Goal: Complete application form

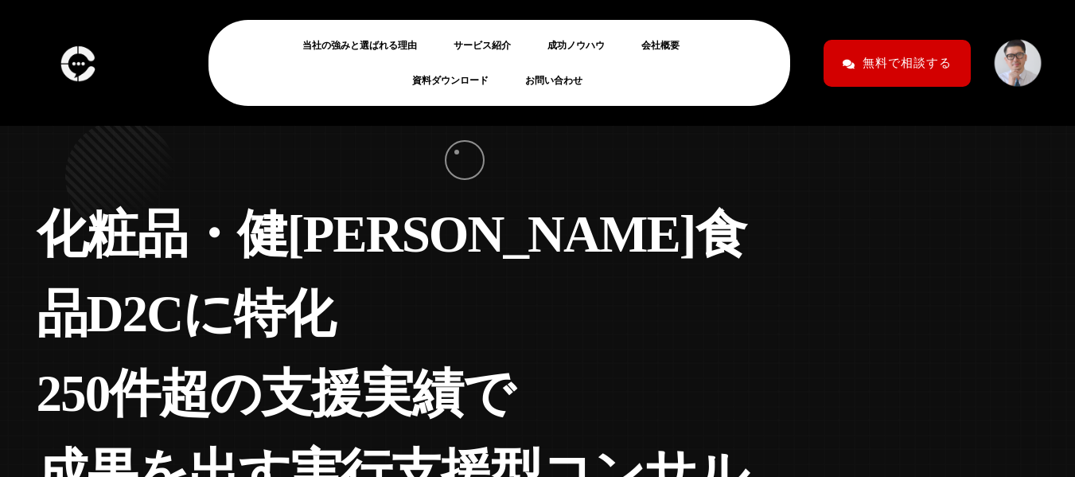
click at [457, 152] on div "化 粧 品 ・ 健 康 食 品 D 2 C に 特 化 2 5 0 件 超 の 支 援 実 績 で 成 果 を 出 す 実 [PERSON_NAME] 援 型…" at bounding box center [537, 393] width 1075 height 786
drag, startPoint x: 556, startPoint y: 80, endPoint x: 611, endPoint y: 72, distance: 56.3
click at [556, 80] on link "お問い合わせ" at bounding box center [560, 80] width 70 height 19
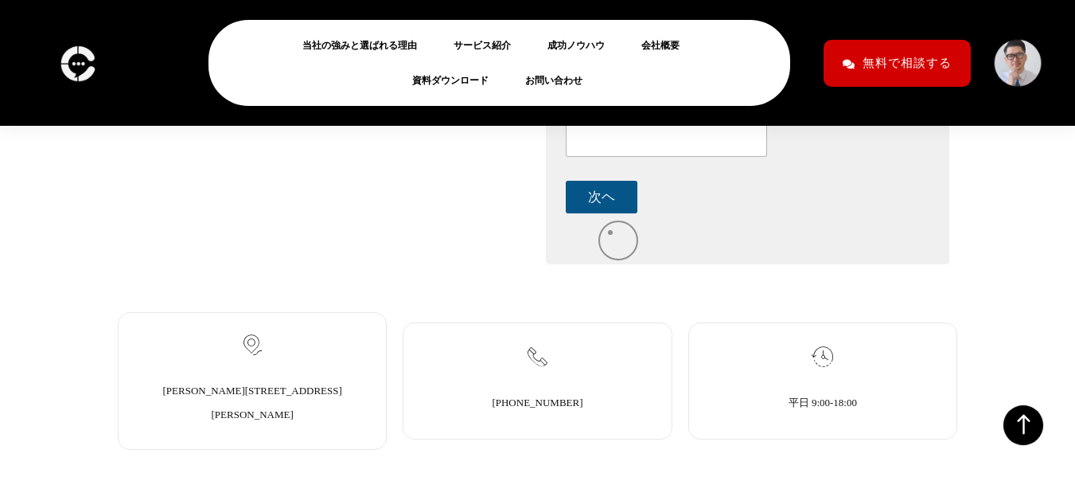
scroll to position [560, 0]
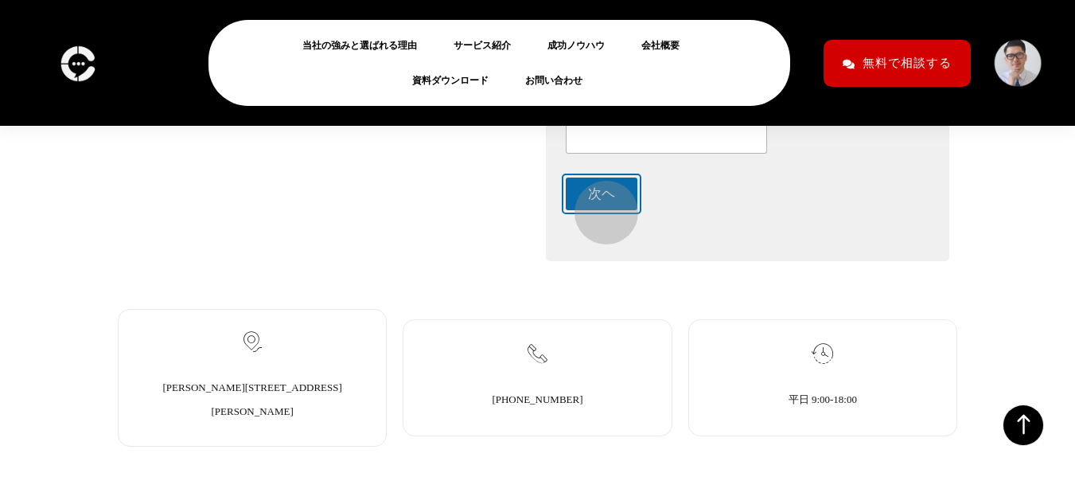
drag, startPoint x: 599, startPoint y: 205, endPoint x: 762, endPoint y: 186, distance: 164.2
click at [599, 205] on button "次ヘ" at bounding box center [602, 194] width 72 height 33
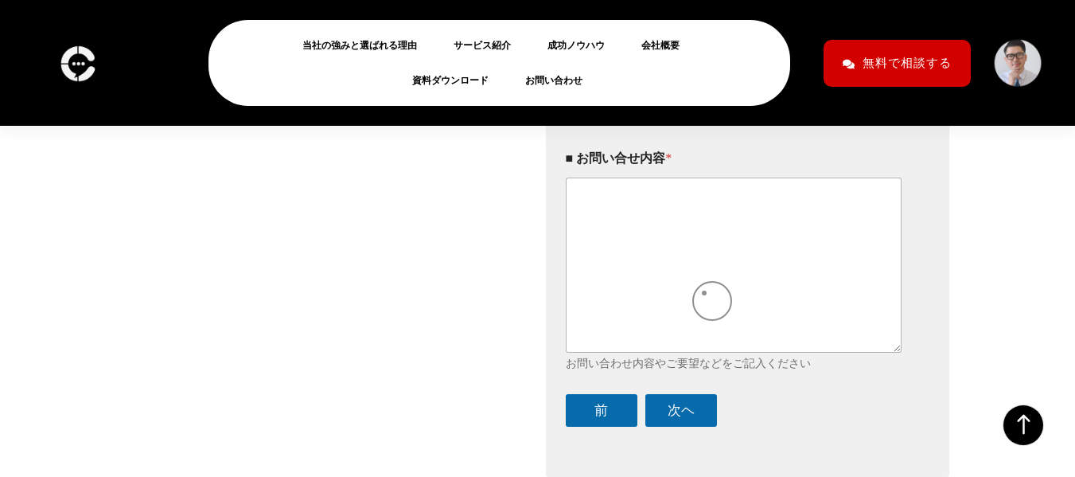
scroll to position [630, 0]
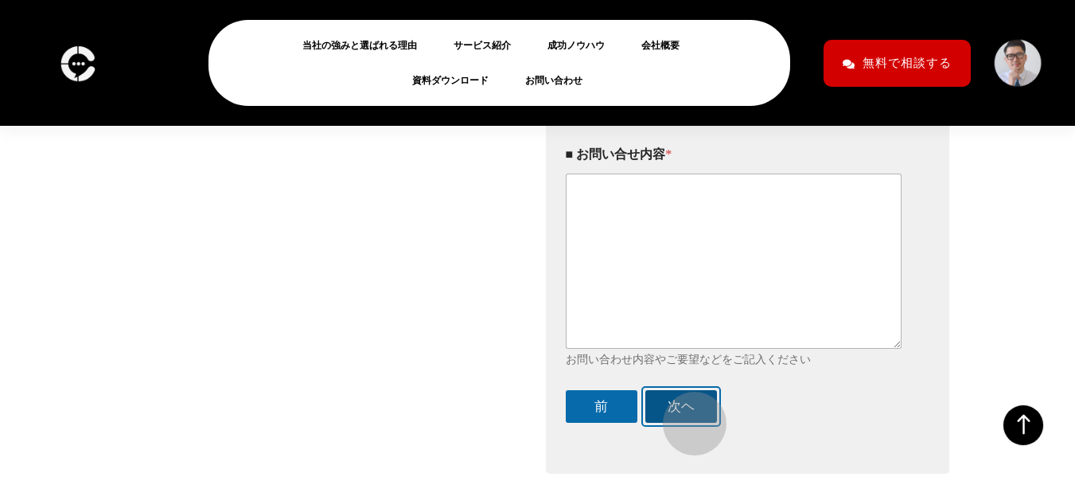
click at [687, 416] on button "次ヘ" at bounding box center [682, 406] width 72 height 33
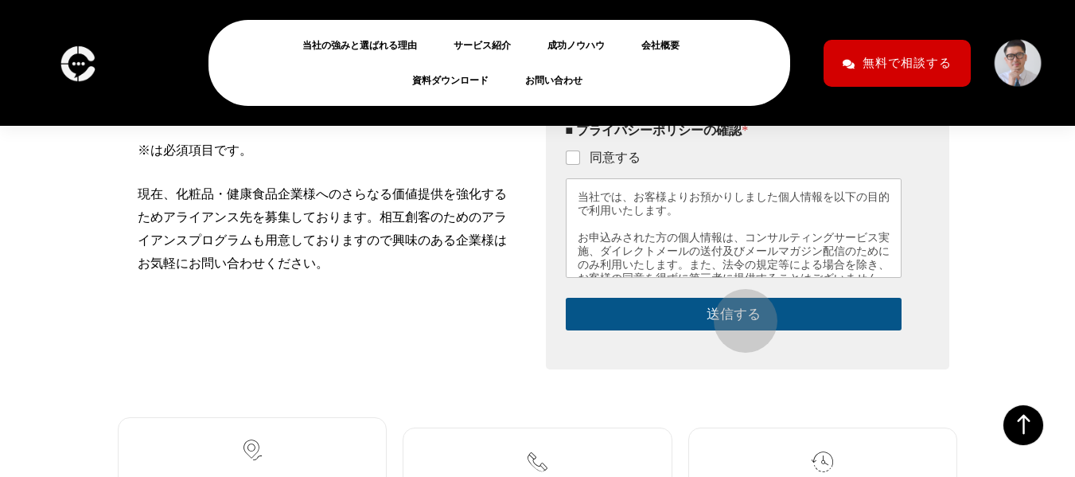
scroll to position [358, 0]
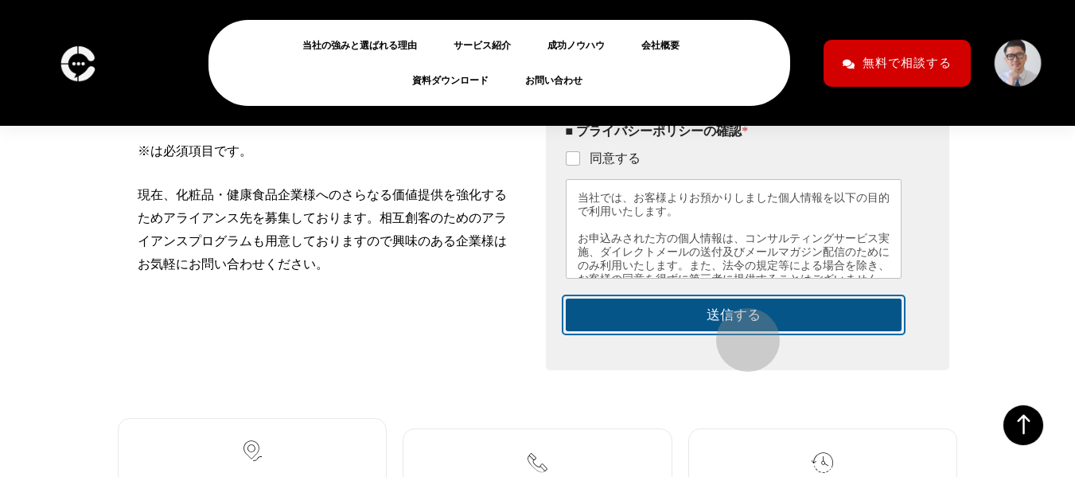
click at [740, 331] on button "送信する" at bounding box center [734, 315] width 337 height 33
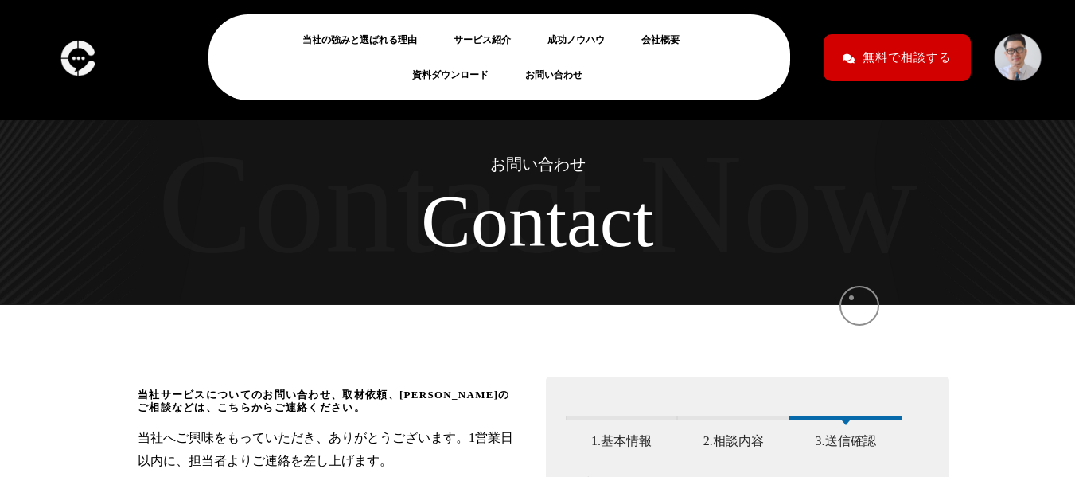
scroll to position [0, 0]
